Goal: Task Accomplishment & Management: Manage account settings

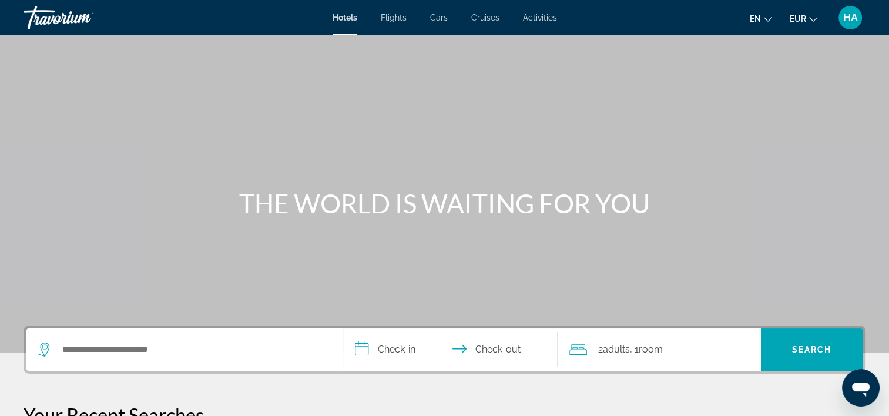
click at [852, 16] on span "HA" at bounding box center [851, 18] width 15 height 12
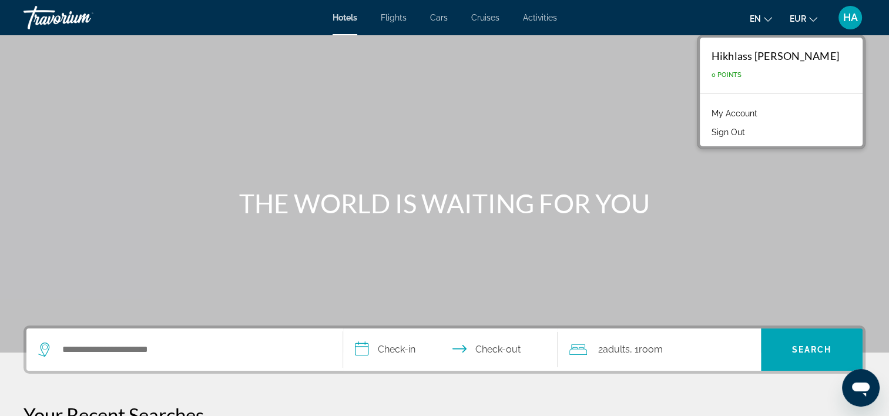
click at [725, 111] on link "My Account" at bounding box center [735, 113] width 58 height 15
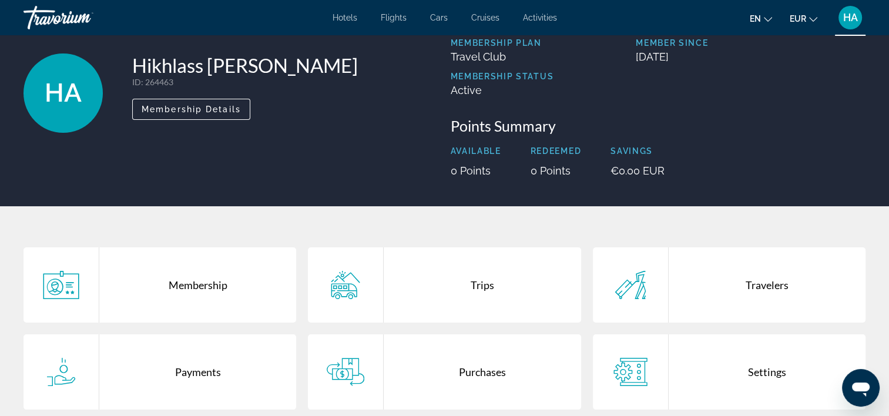
scroll to position [118, 0]
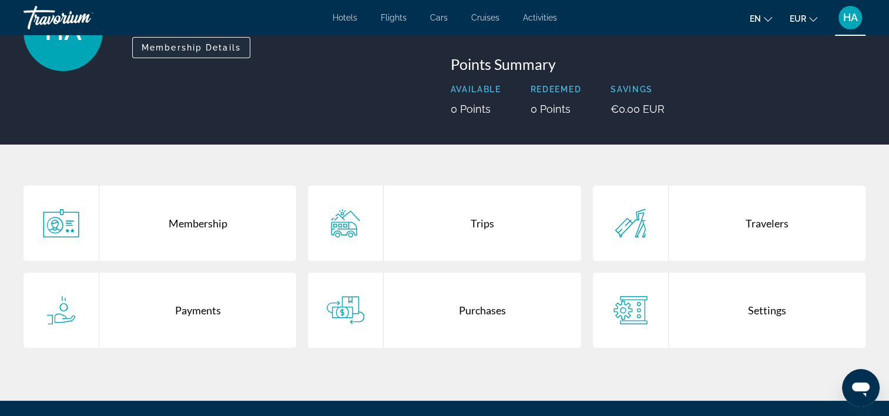
click at [217, 47] on span "Membership Details" at bounding box center [191, 47] width 99 height 9
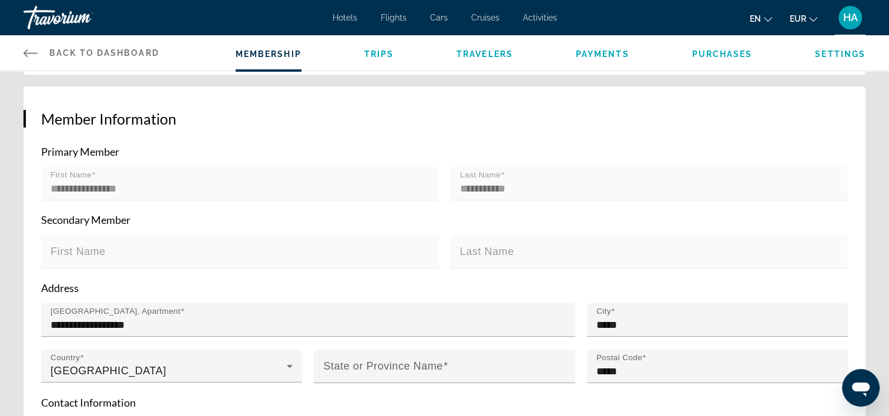
scroll to position [235, 0]
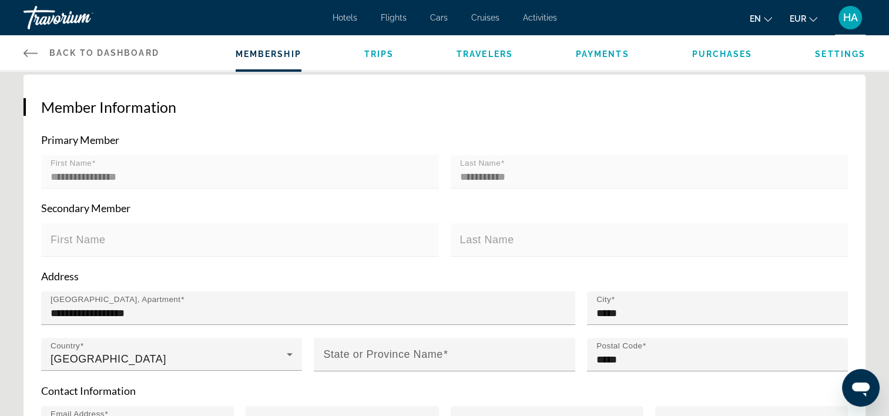
click at [498, 52] on span "Travelers" at bounding box center [485, 53] width 56 height 9
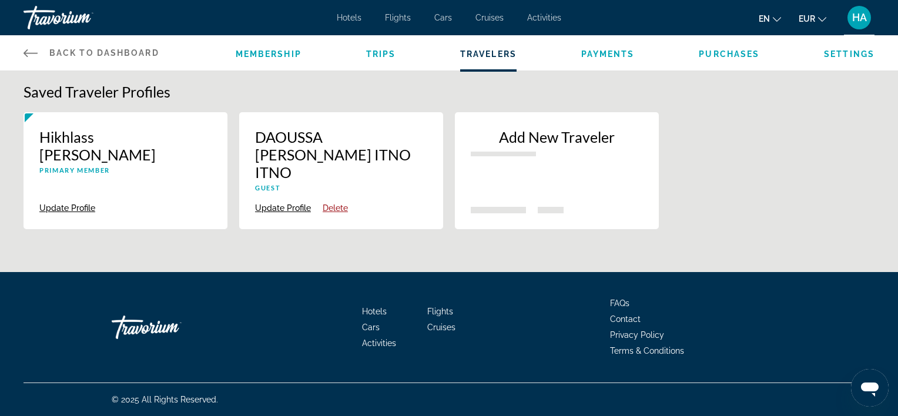
click at [567, 136] on p "Add New Traveler" at bounding box center [557, 137] width 172 height 18
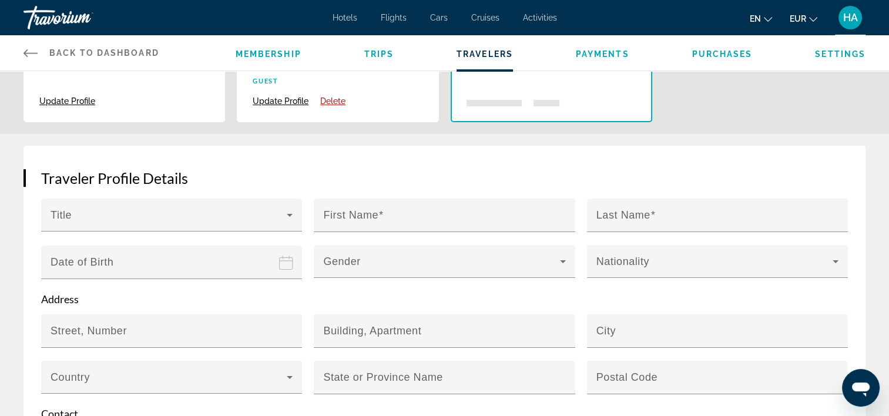
scroll to position [164, 0]
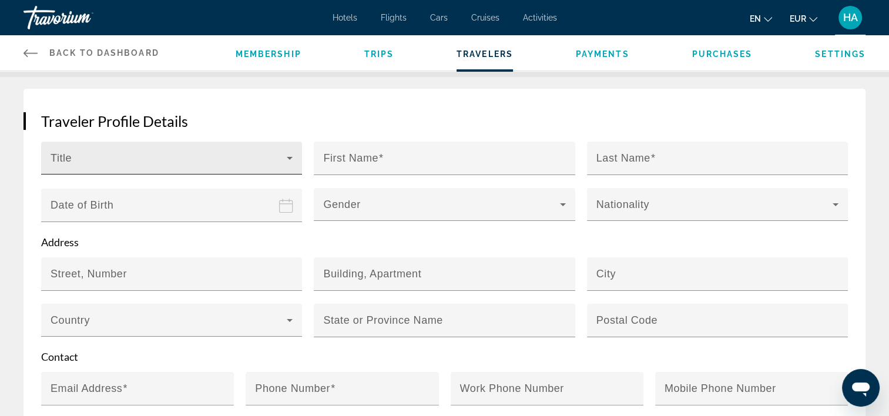
click at [155, 142] on div "Title" at bounding box center [172, 158] width 242 height 33
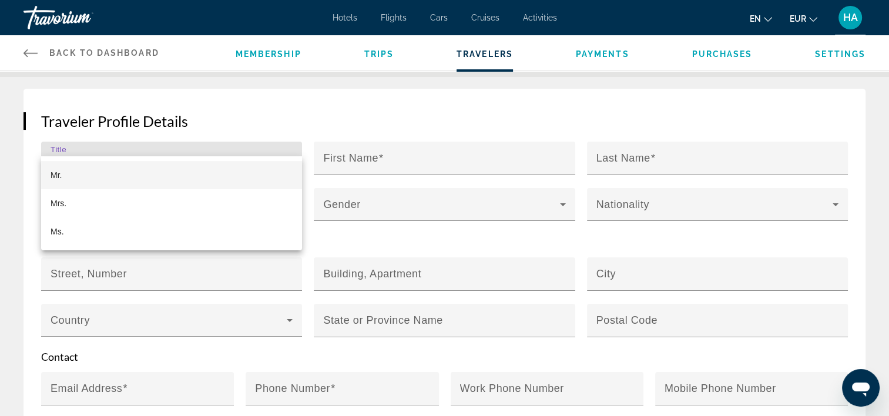
click at [155, 134] on div at bounding box center [444, 208] width 889 height 416
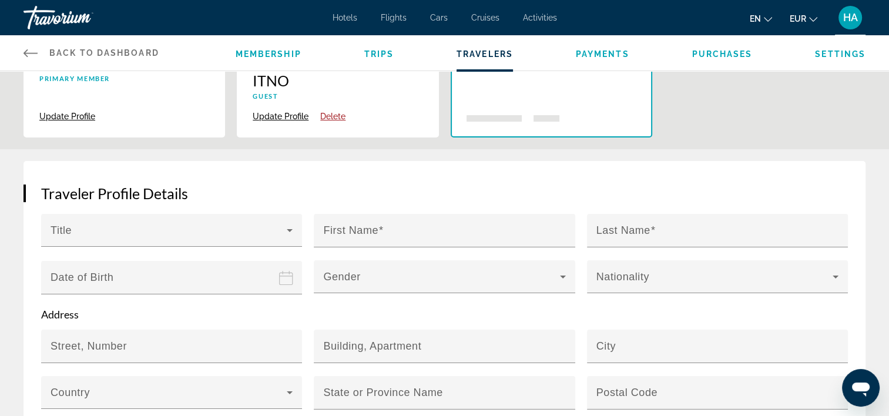
scroll to position [0, 0]
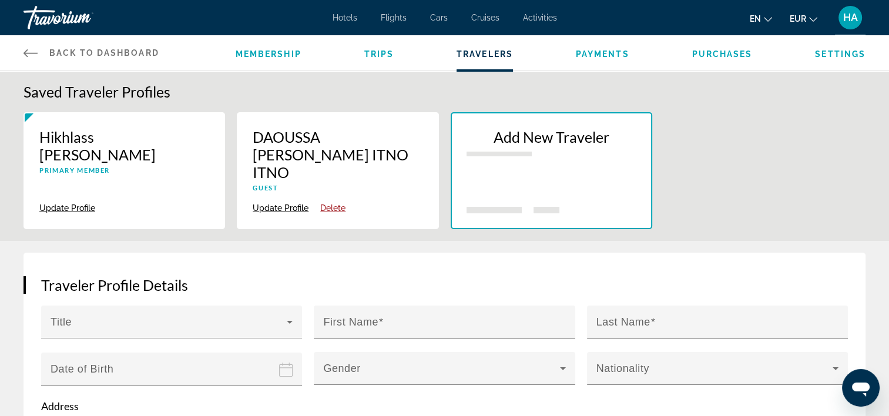
click at [363, 165] on div "DAOUSSA DEBY ITNO ITNO Guest" at bounding box center [338, 164] width 170 height 72
click at [394, 134] on p "DAOUSSA DEBY ITNO ITNO" at bounding box center [338, 154] width 170 height 53
click at [588, 145] on p "Add New Traveler" at bounding box center [552, 137] width 170 height 18
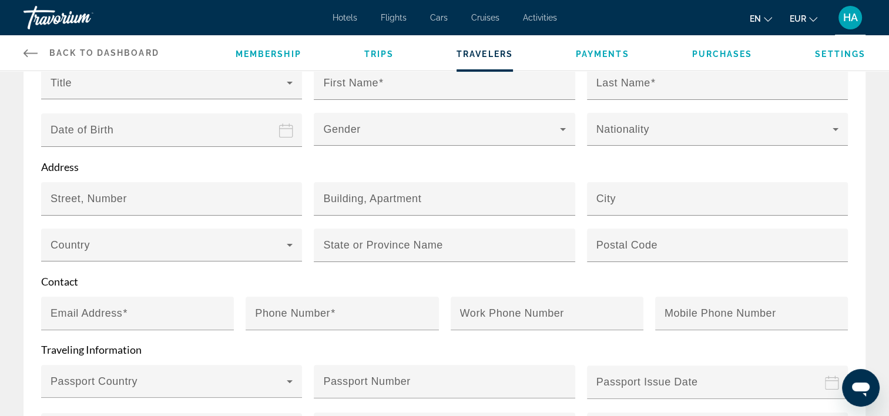
scroll to position [235, 0]
